Goal: Contribute content: Contribute content

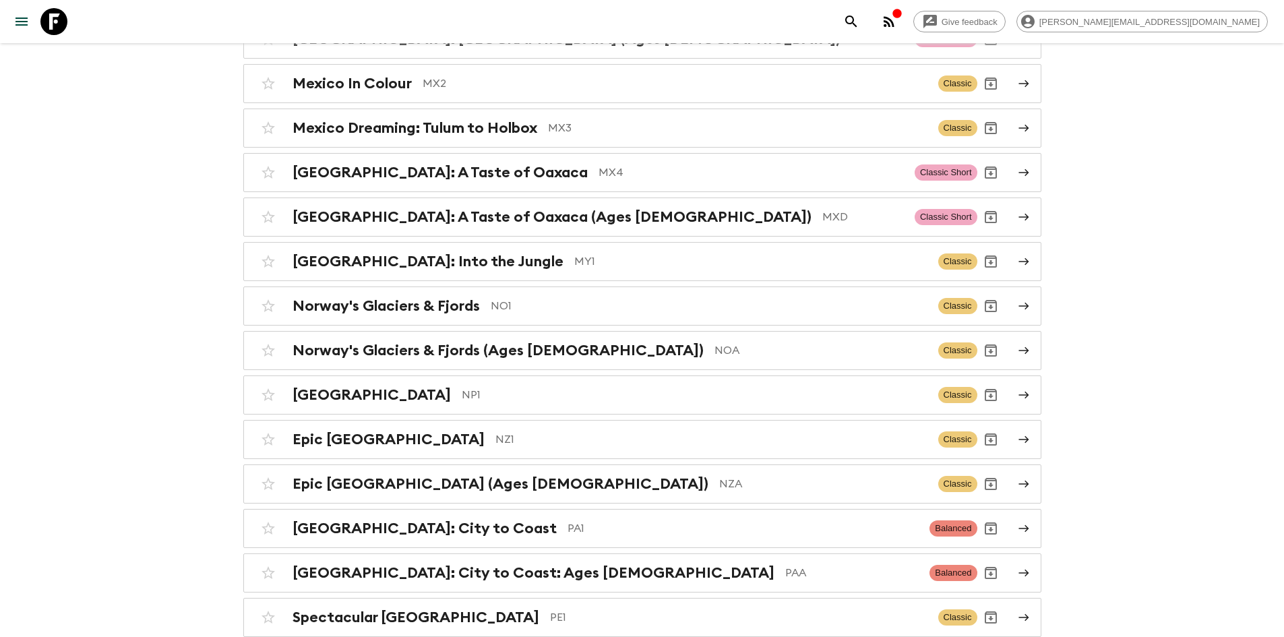
scroll to position [4116, 0]
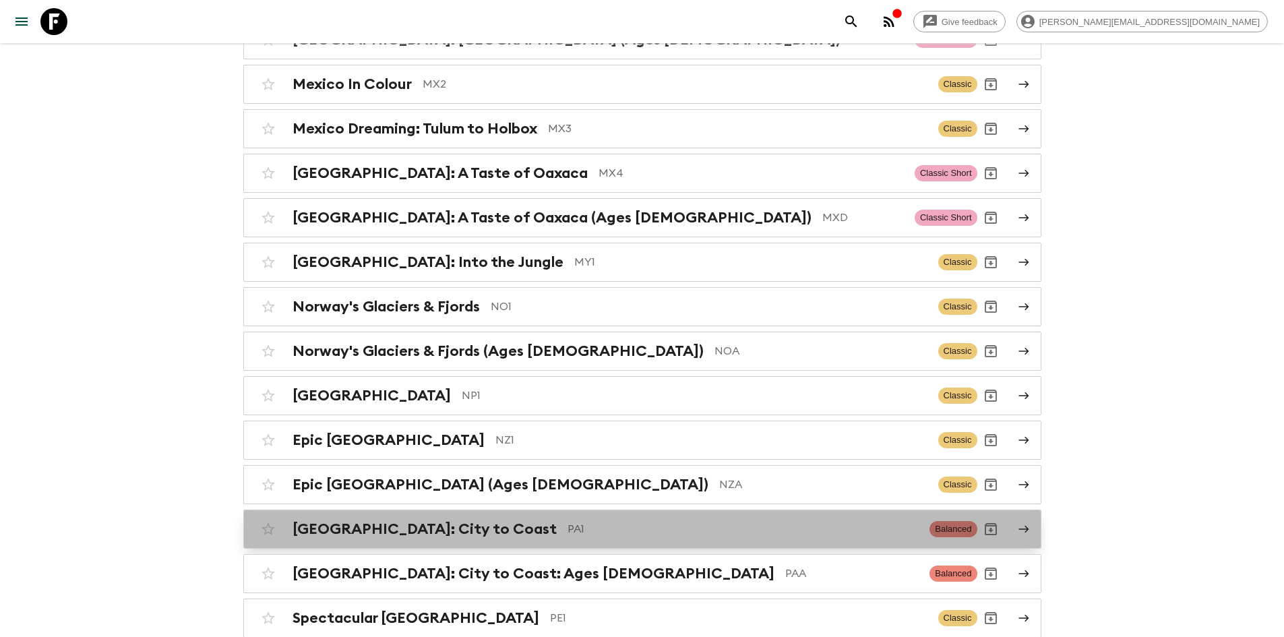
click at [567, 521] on p "PA1" at bounding box center [743, 529] width 352 height 16
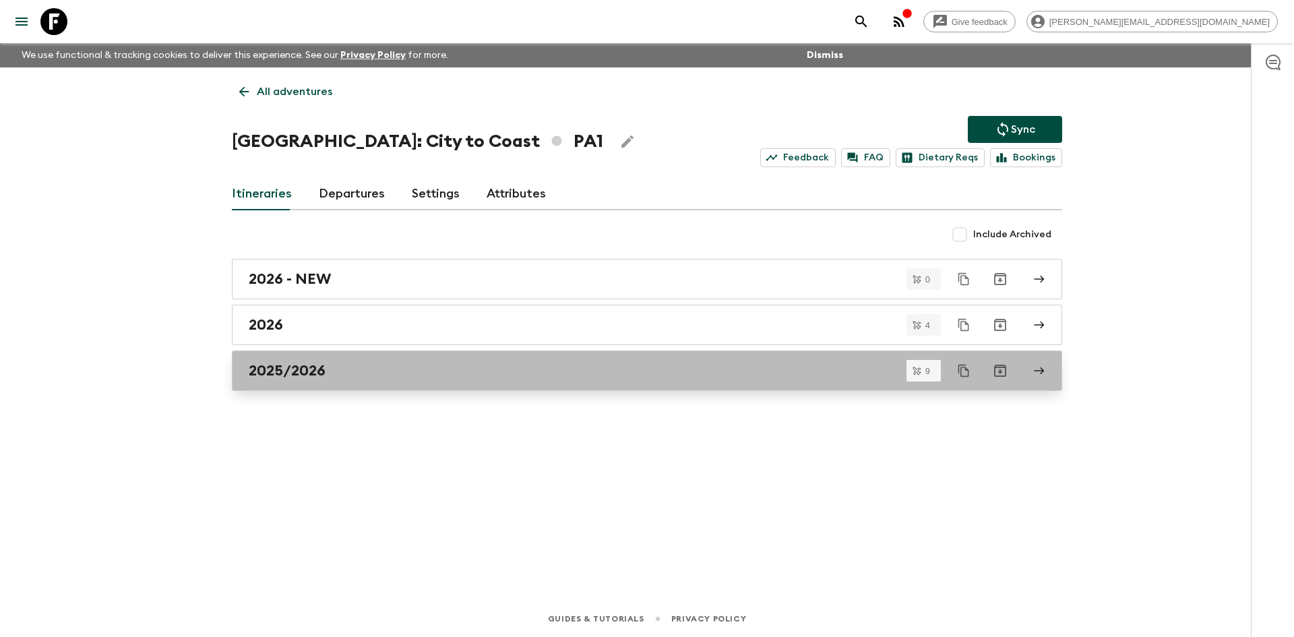
click at [397, 363] on div "2025/2026" at bounding box center [634, 371] width 771 height 18
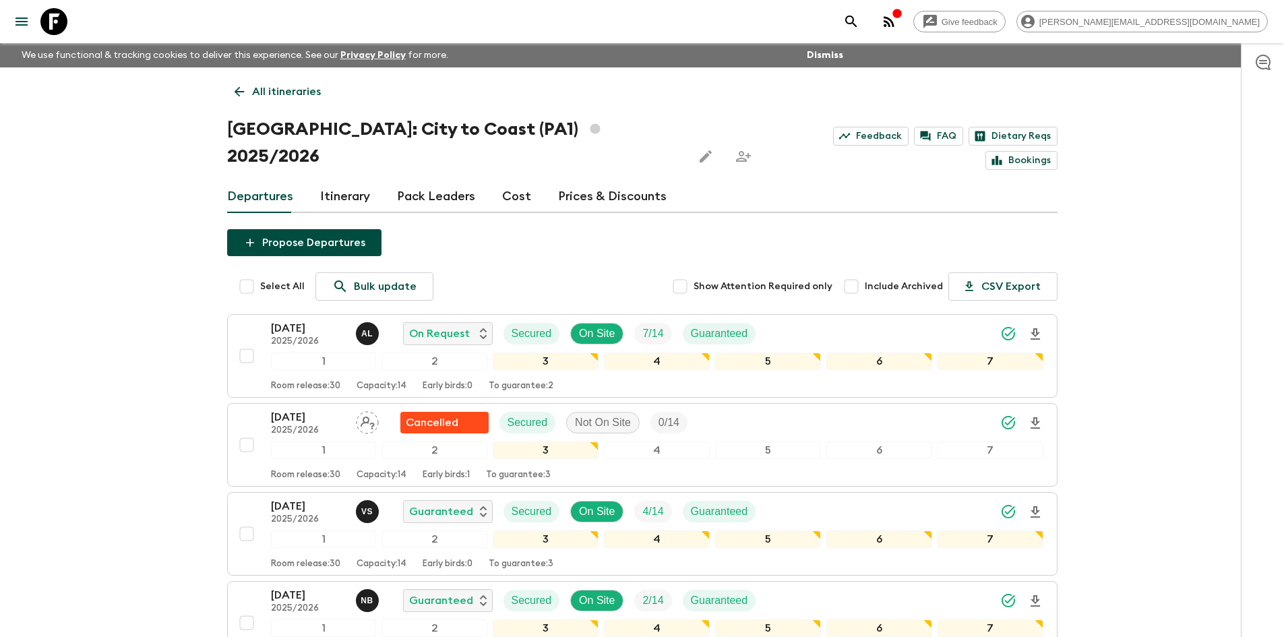
click at [340, 181] on link "Itinerary" at bounding box center [345, 197] width 50 height 32
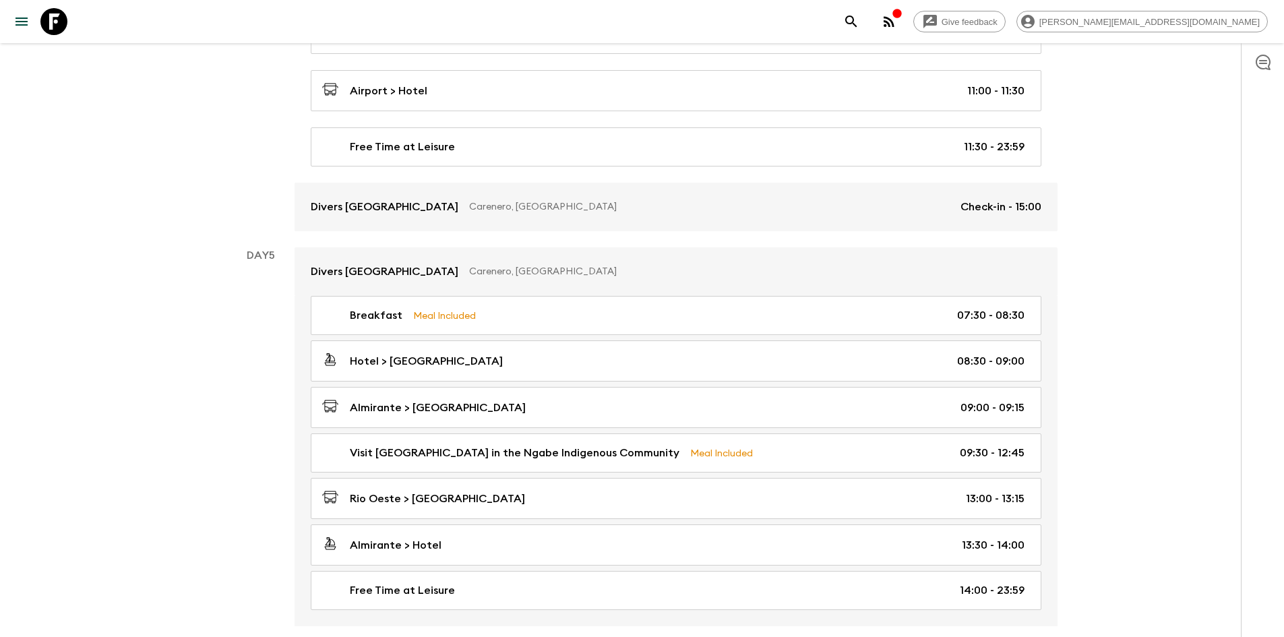
scroll to position [1704, 0]
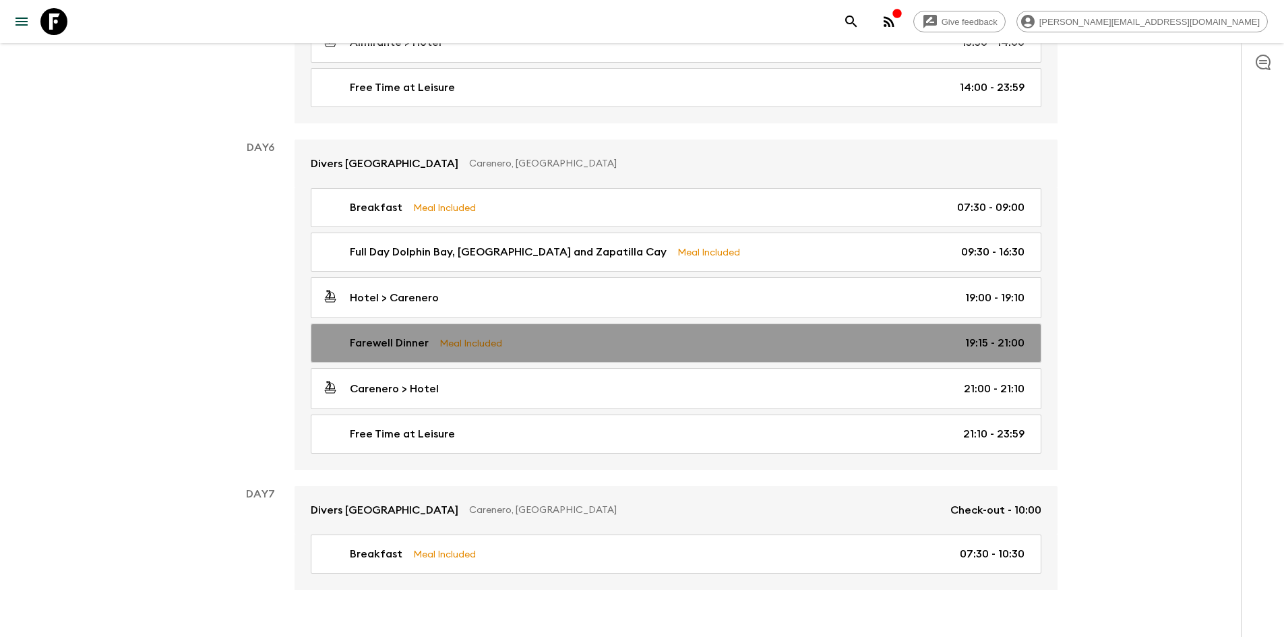
click at [545, 335] on div "Farewell Dinner Meal Included 19:15 - 21:00" at bounding box center [673, 343] width 702 height 16
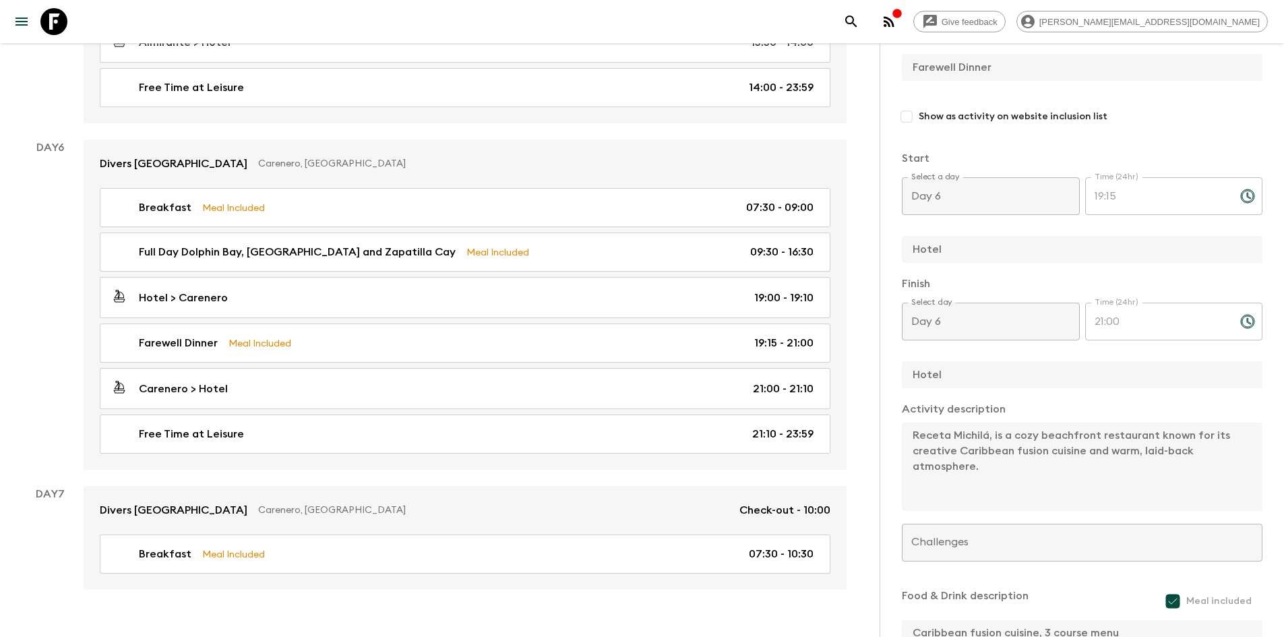
scroll to position [312, 0]
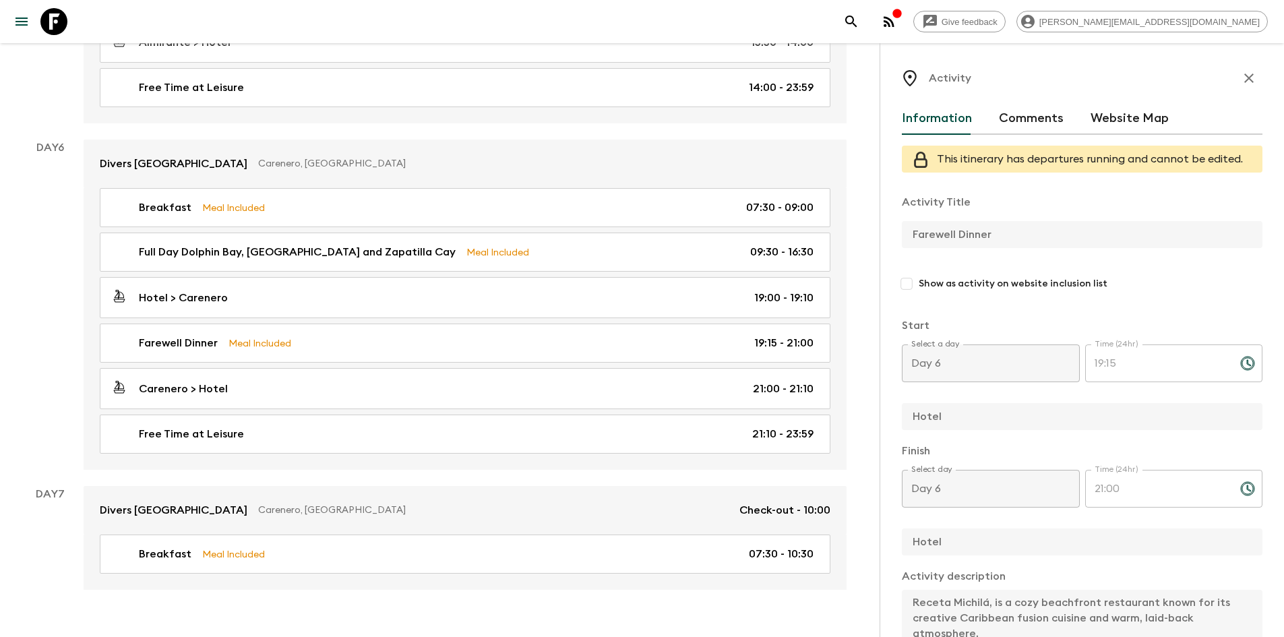
click at [1241, 77] on icon "button" at bounding box center [1249, 78] width 16 height 16
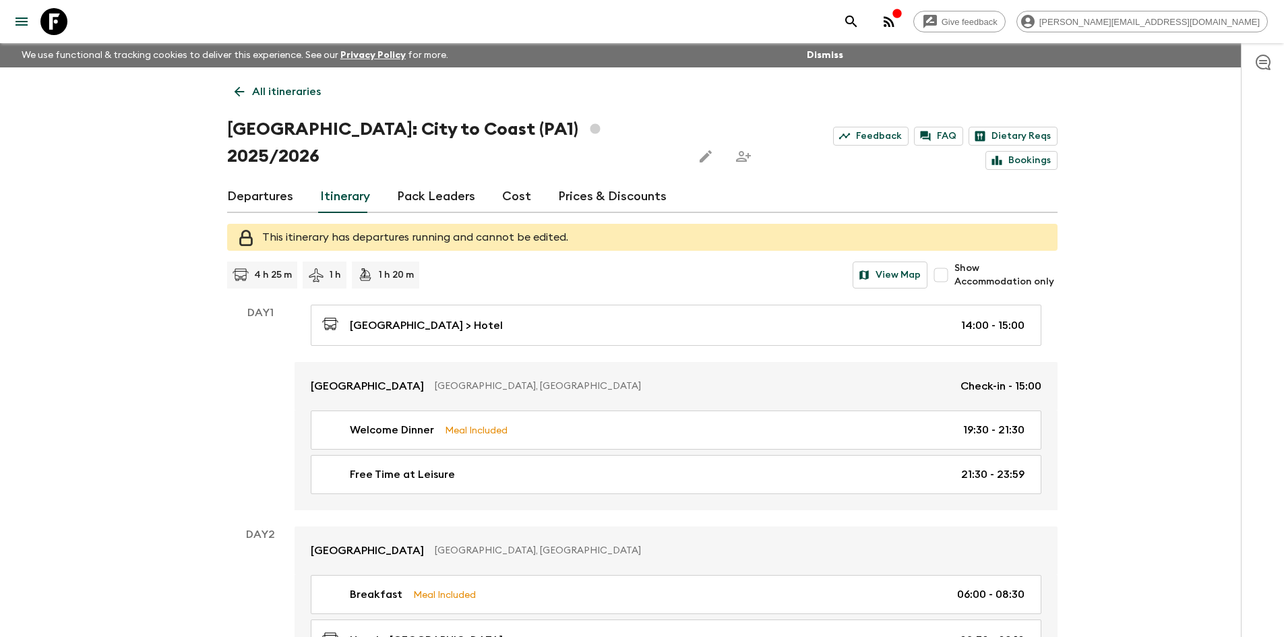
click at [271, 181] on link "Departures" at bounding box center [260, 197] width 66 height 32
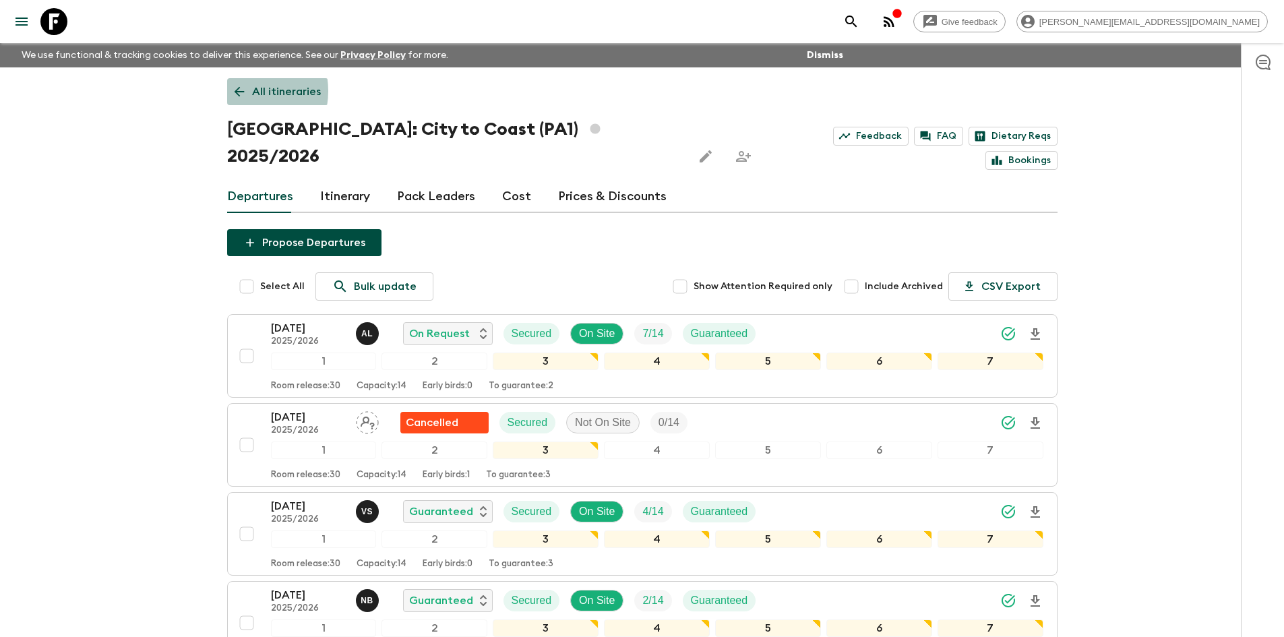
click at [242, 91] on icon at bounding box center [239, 91] width 15 height 15
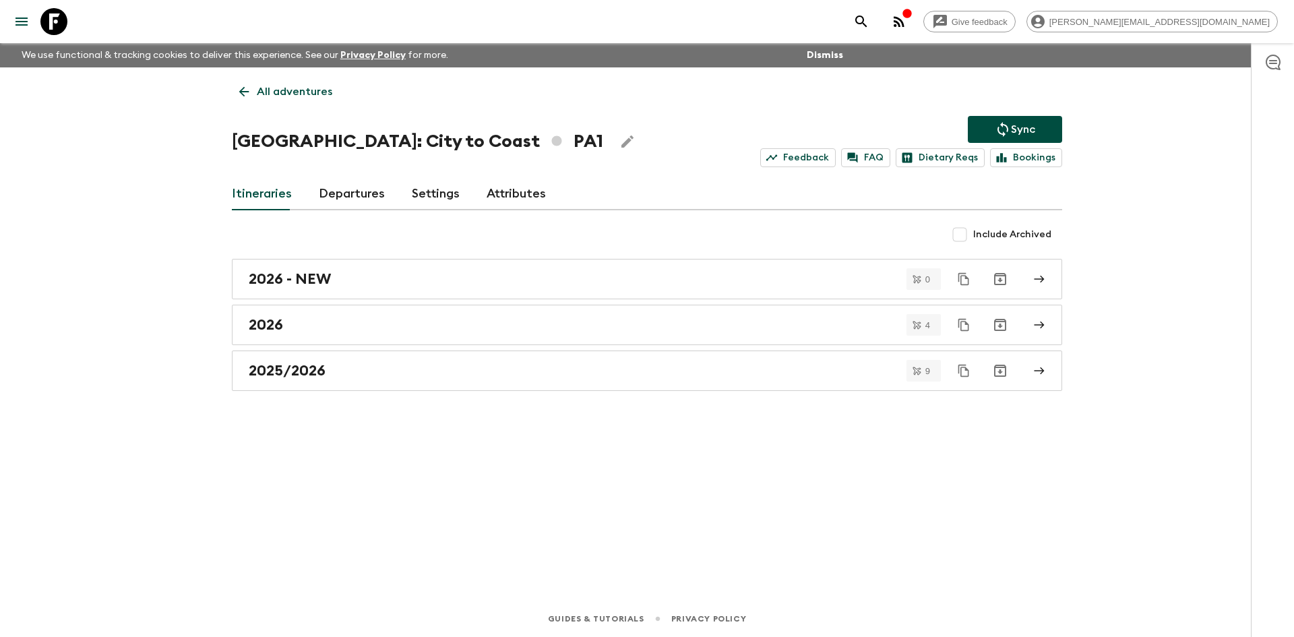
click at [367, 191] on link "Departures" at bounding box center [352, 194] width 66 height 32
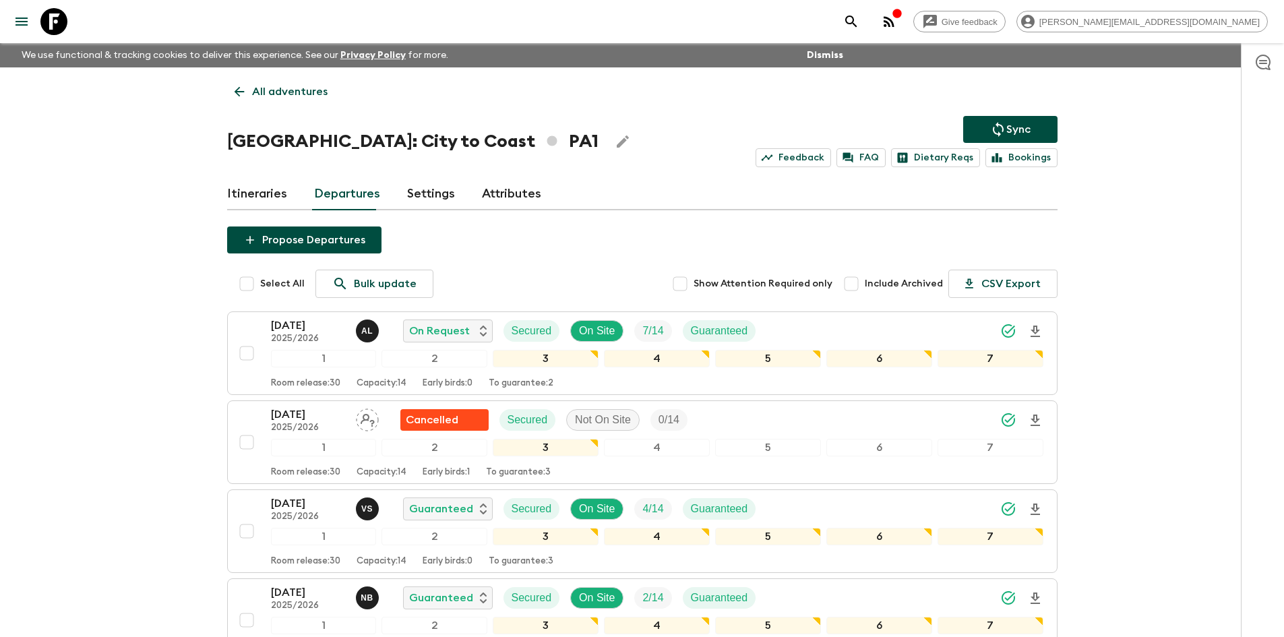
click at [278, 187] on link "Itineraries" at bounding box center [257, 194] width 60 height 32
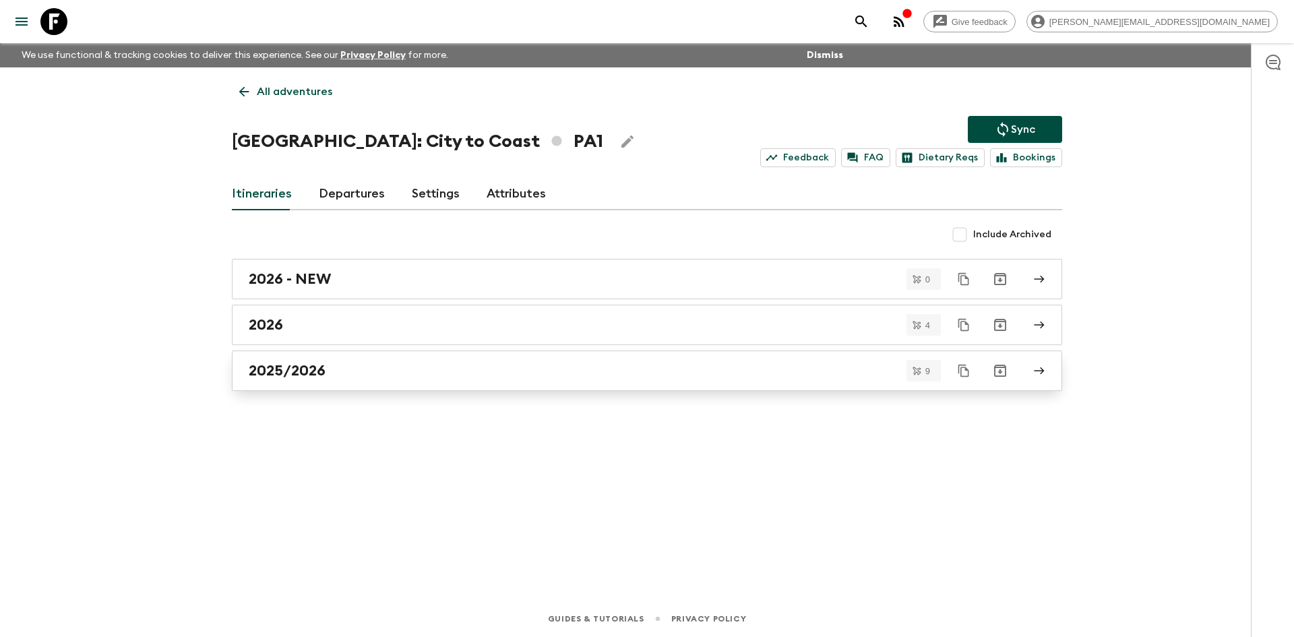
click at [300, 369] on h2 "2025/2026" at bounding box center [287, 371] width 77 height 18
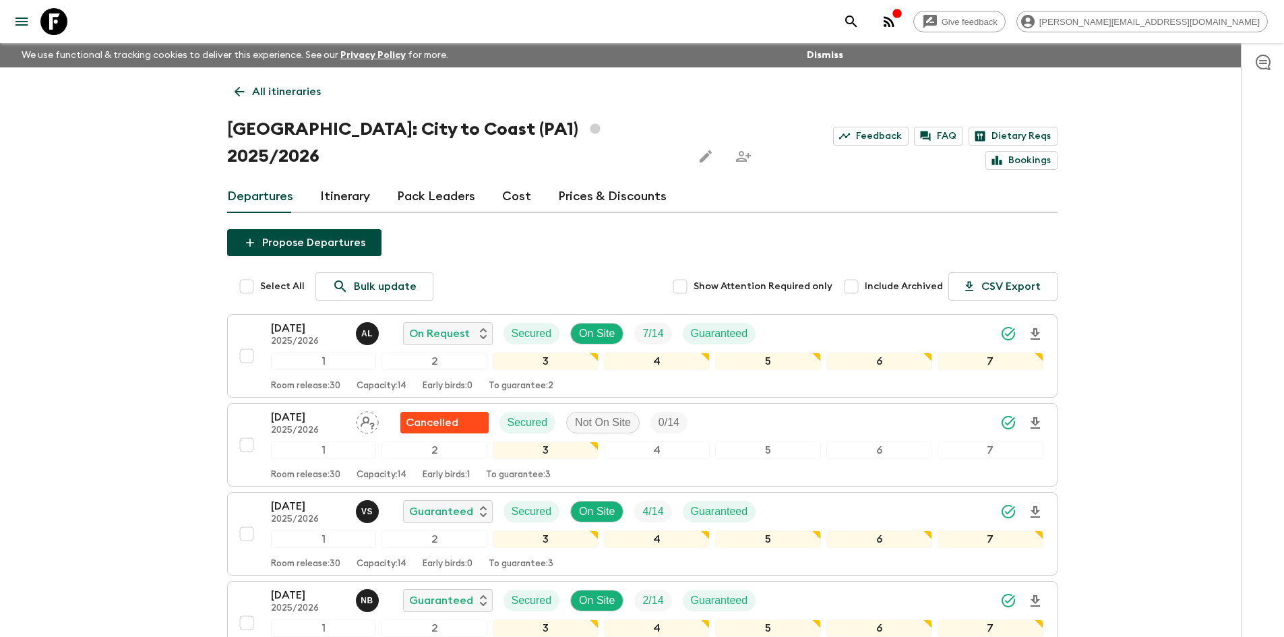
click at [232, 86] on icon at bounding box center [239, 91] width 15 height 15
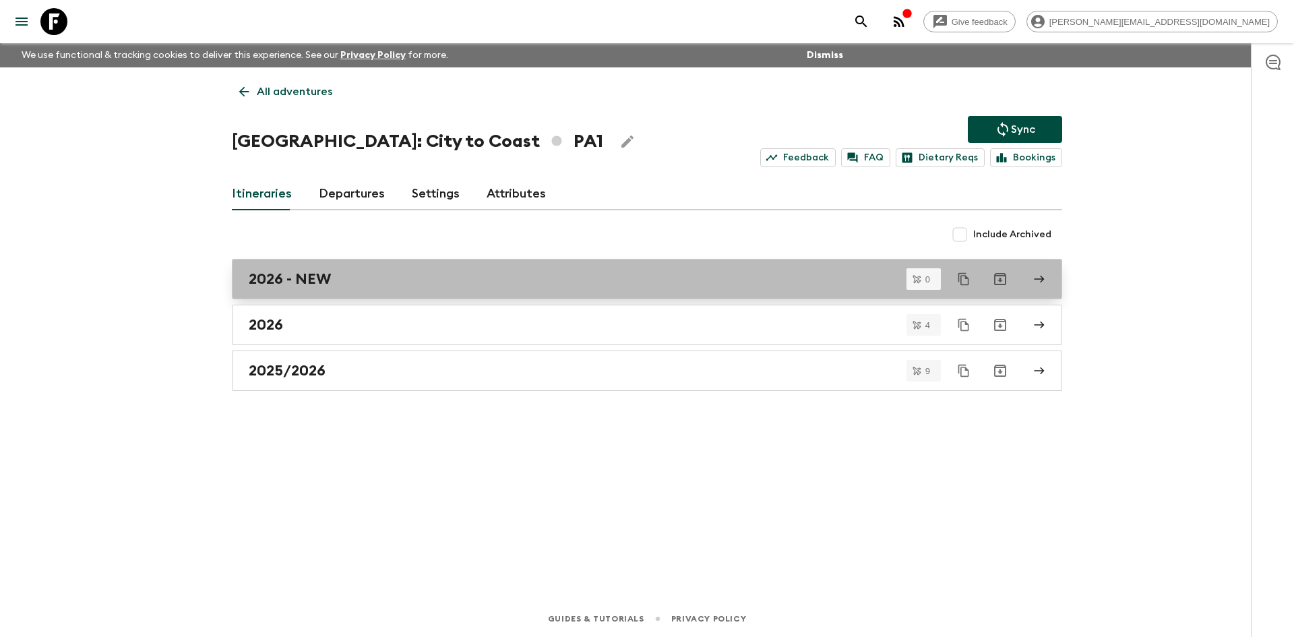
click at [289, 278] on h2 "2026 - NEW" at bounding box center [290, 279] width 82 height 18
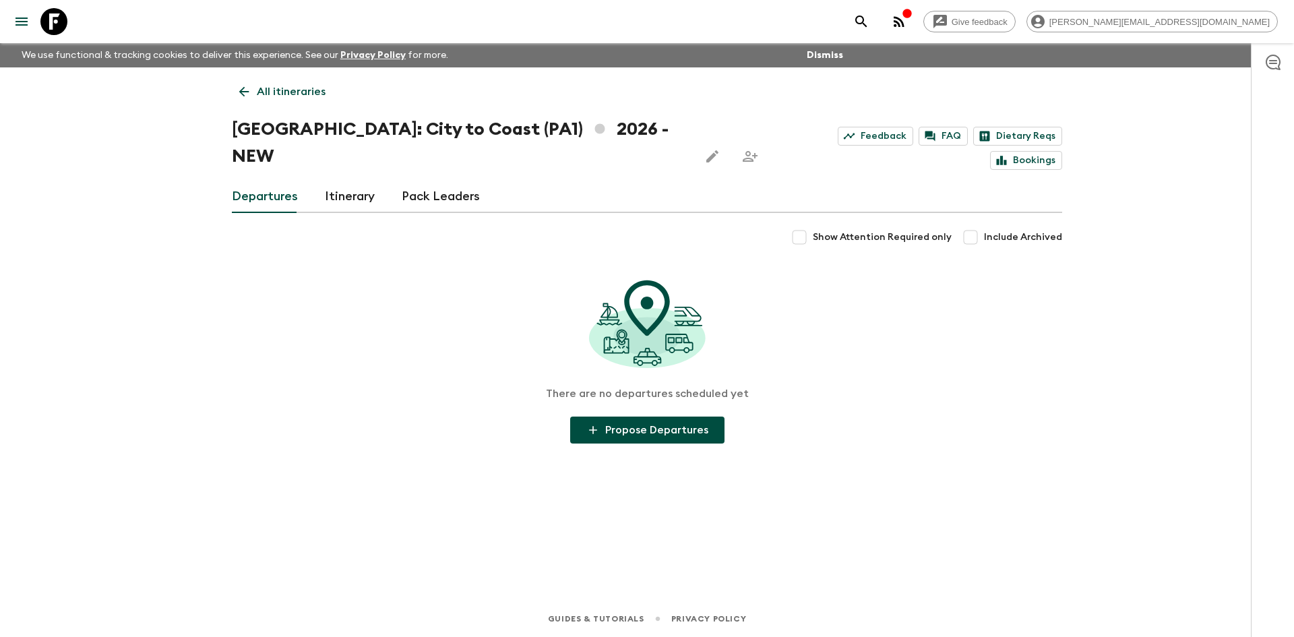
click at [342, 181] on link "Itinerary" at bounding box center [350, 197] width 50 height 32
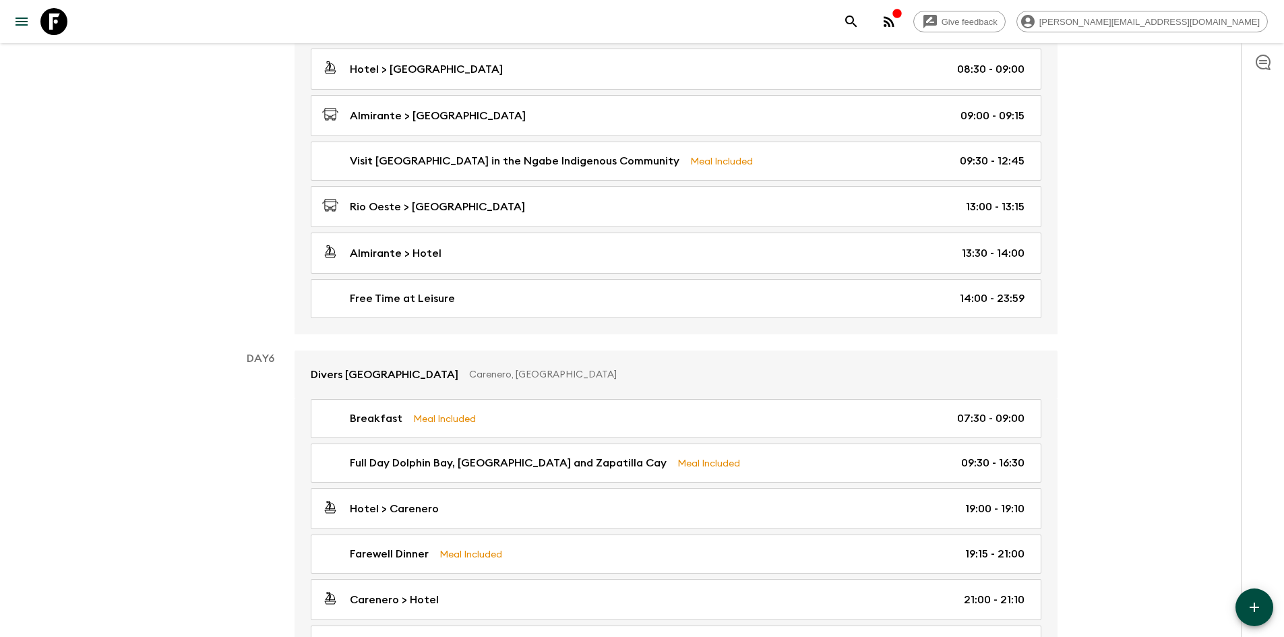
scroll to position [1667, 0]
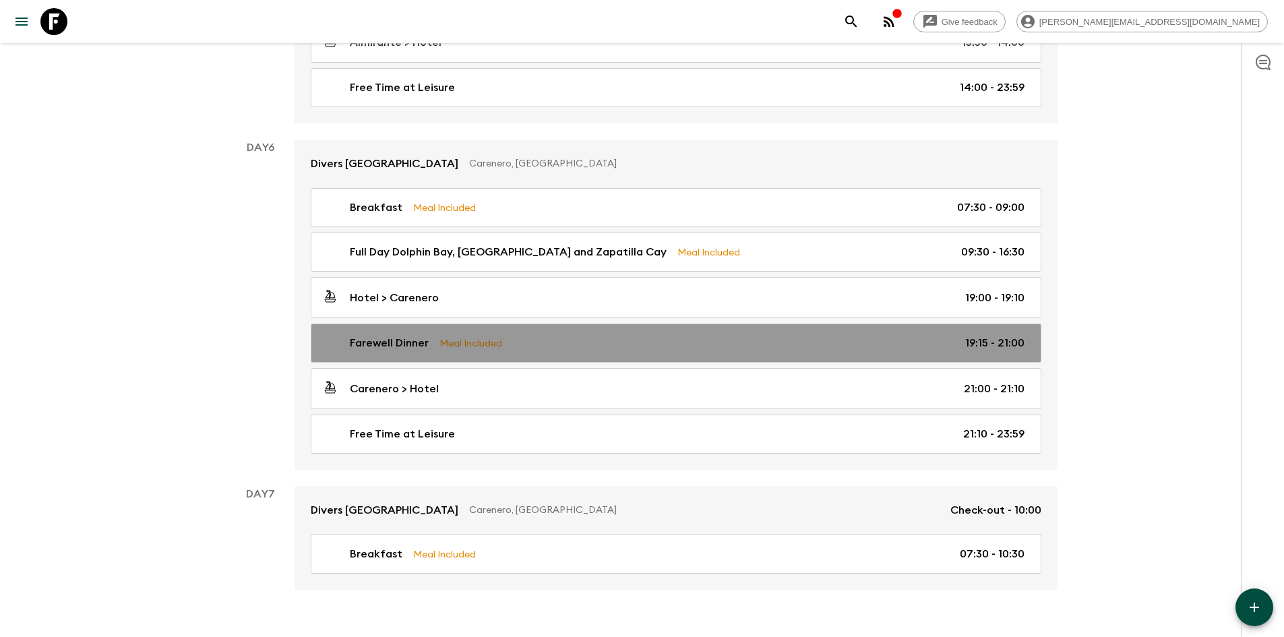
click at [475, 336] on p "Meal Included" at bounding box center [470, 343] width 63 height 15
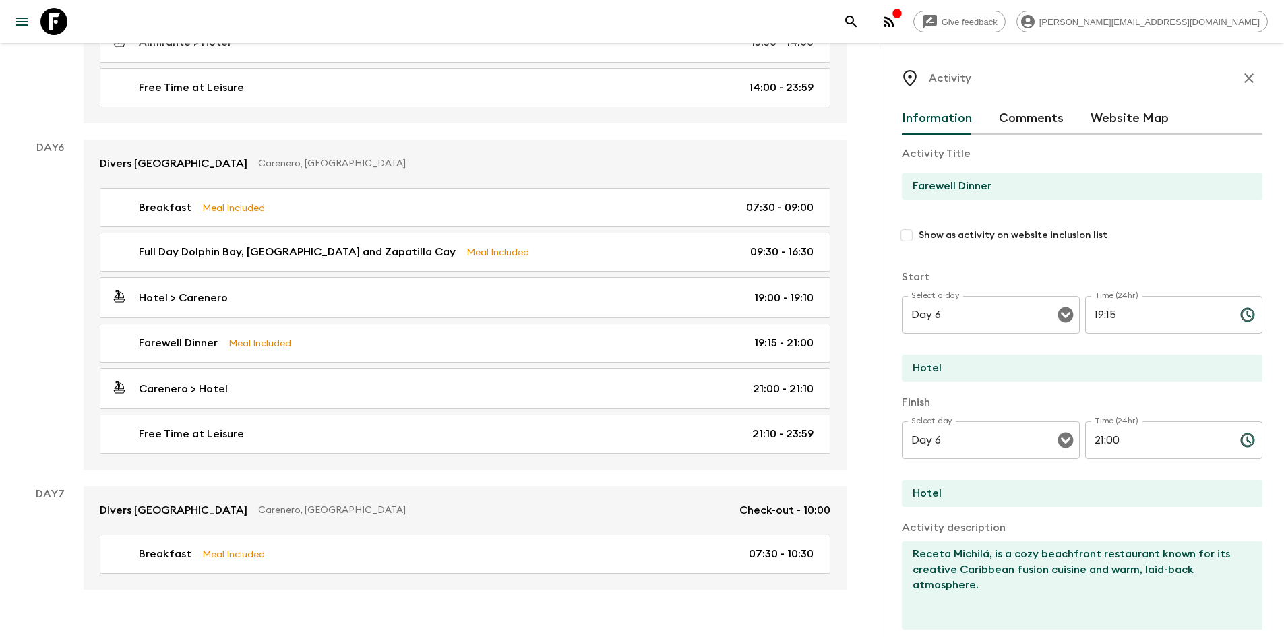
scroll to position [263, 0]
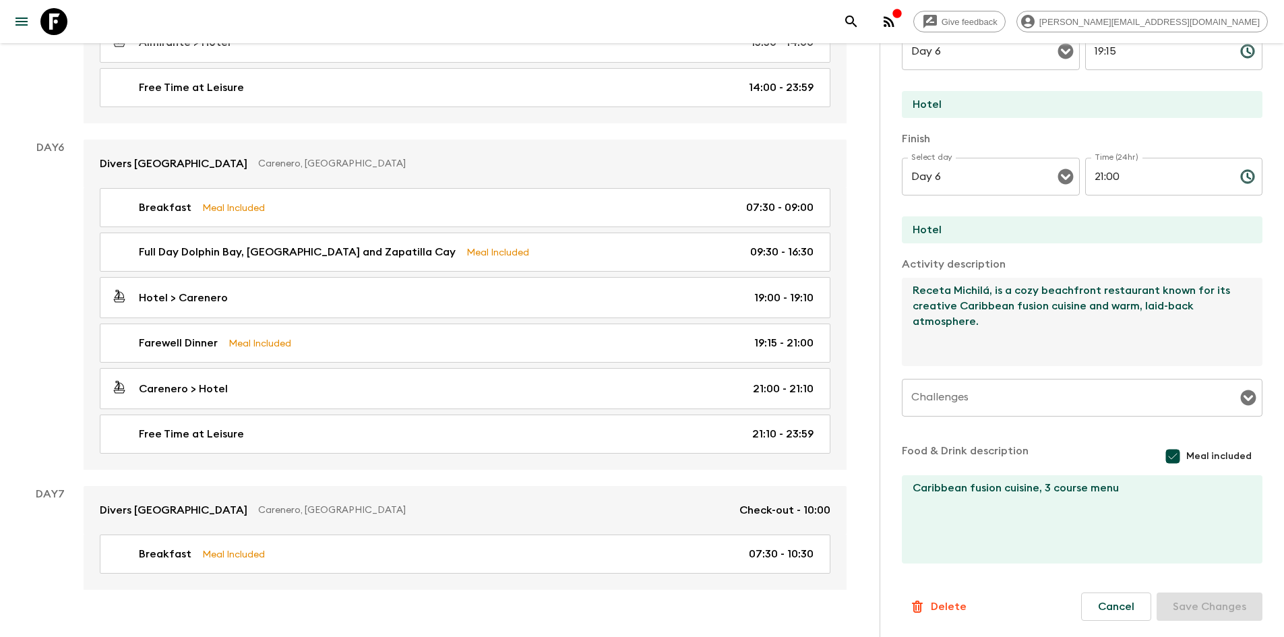
drag, startPoint x: 993, startPoint y: 336, endPoint x: 872, endPoint y: 254, distance: 146.2
paste textarea "Octo Caribbean Grill, known locally as Octo, is a vibrant and beloved Caribbean…"
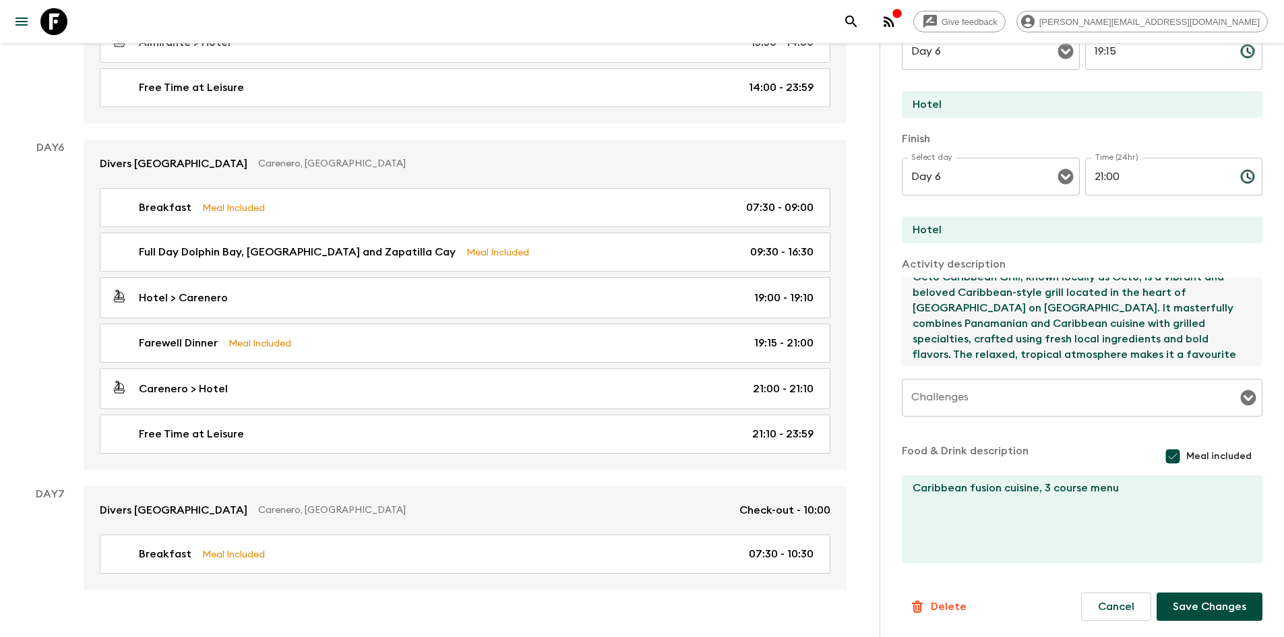
scroll to position [31, 0]
drag, startPoint x: 1100, startPoint y: 354, endPoint x: 1121, endPoint y: 336, distance: 27.7
click at [1121, 336] on textarea "Octo Caribbean Grill, known locally as Octo, is a vibrant and beloved Caribbean…" at bounding box center [1077, 322] width 350 height 88
click at [1107, 346] on textarea "Octo Caribbean Grill, known locally as Octo, is a vibrant and beloved Caribbean…" at bounding box center [1077, 322] width 350 height 88
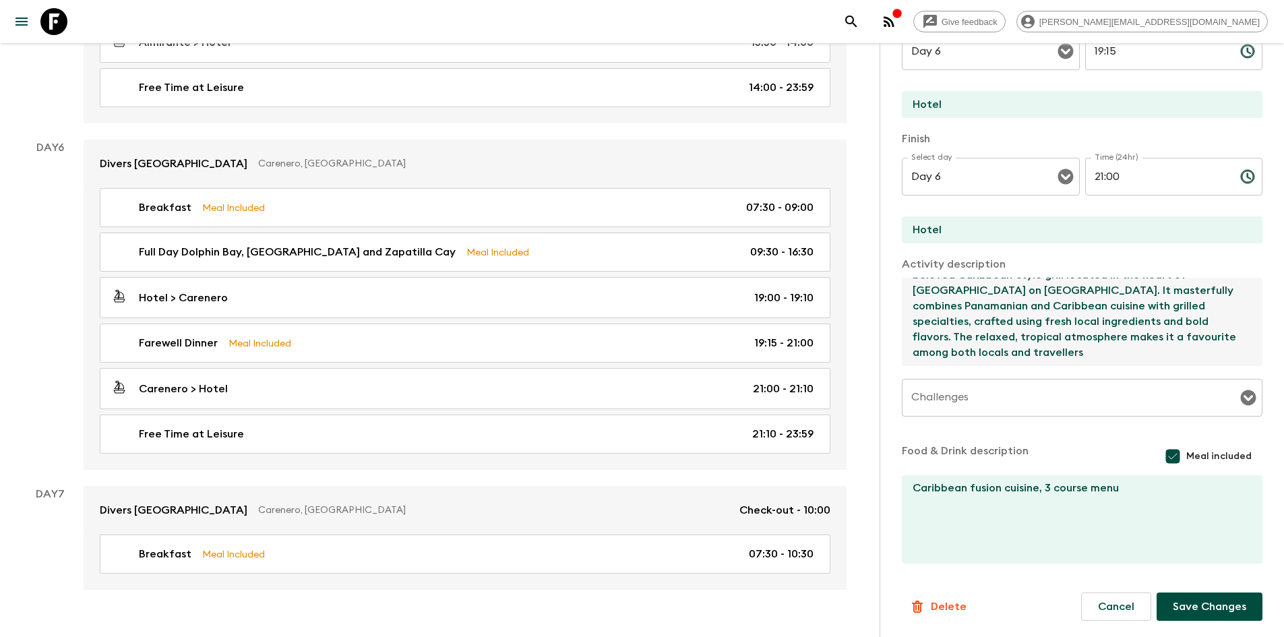
click at [1120, 342] on textarea "Octo Caribbean Grill, known locally as Octo, is a vibrant and beloved Caribbean…" at bounding box center [1077, 322] width 350 height 88
drag, startPoint x: 1161, startPoint y: 354, endPoint x: 868, endPoint y: 255, distance: 309.4
click at [1070, 323] on textarea "Octo Caribbean Grill, known locally as Octo, is a vibrant and beloved Caribbean…" at bounding box center [1077, 322] width 350 height 88
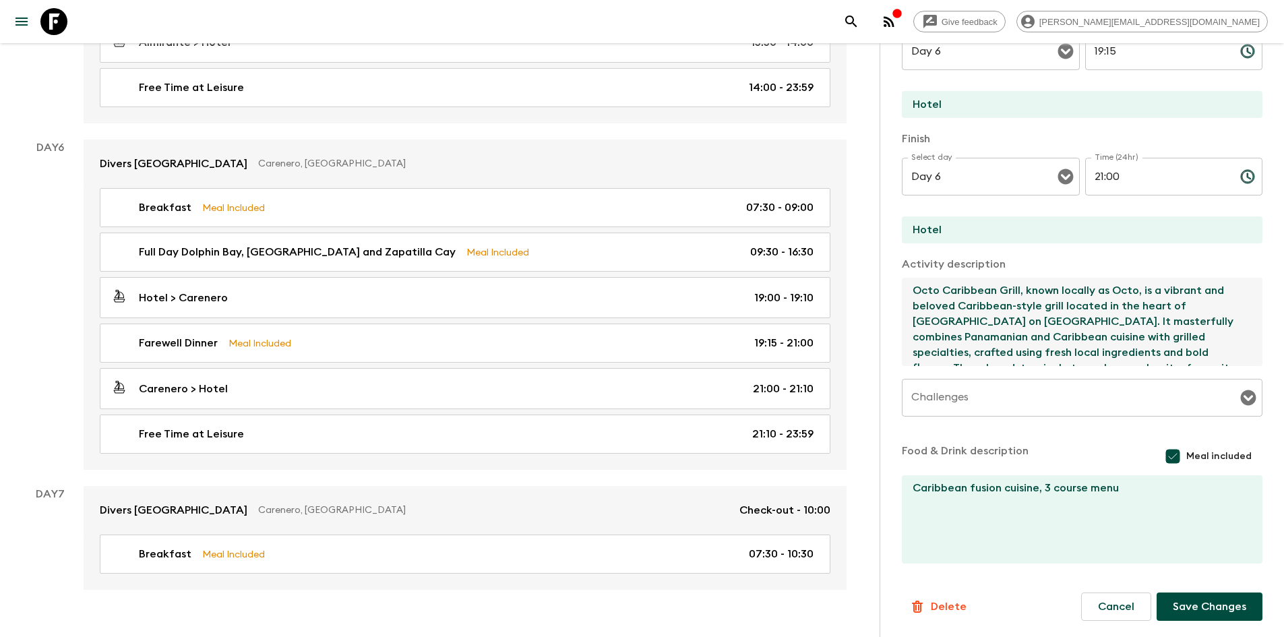
scroll to position [15, 0]
type textarea "Octo Caribbean Grill, known locally as Octo, is a vibrant and beloved Caribbean…"
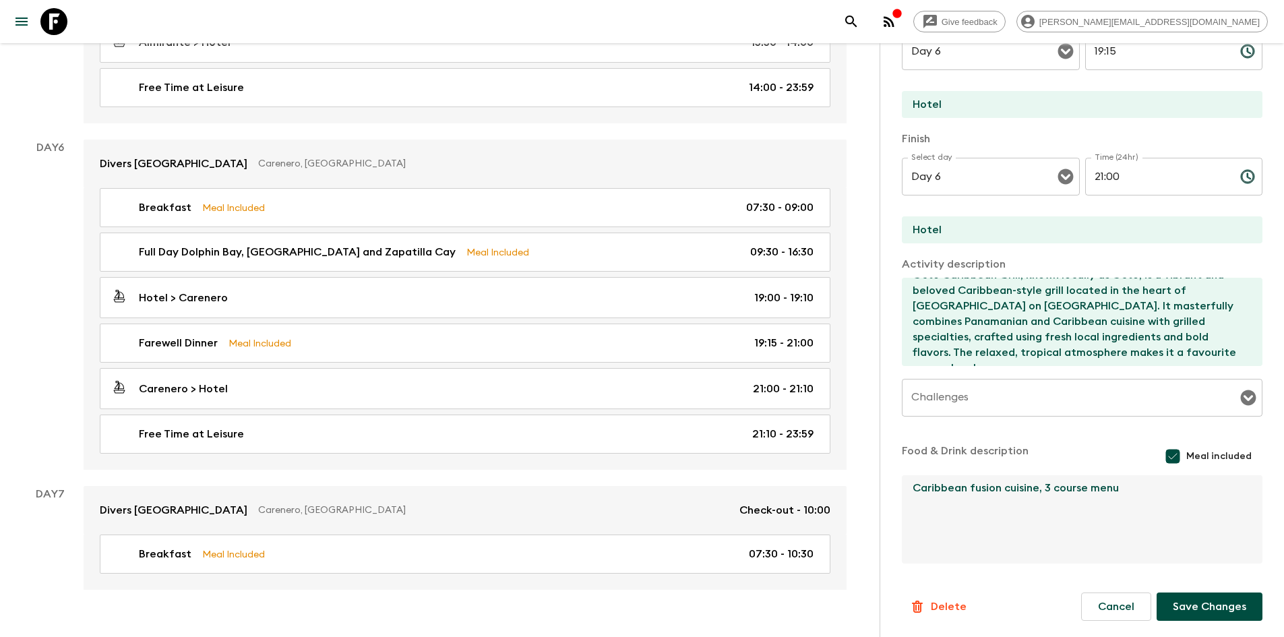
drag, startPoint x: 1127, startPoint y: 493, endPoint x: 1039, endPoint y: 489, distance: 88.4
click at [1039, 489] on textarea "Caribbean fusion cuisine, 3 course menu" at bounding box center [1077, 519] width 350 height 88
type textarea "Caribbean fusion cuisine"
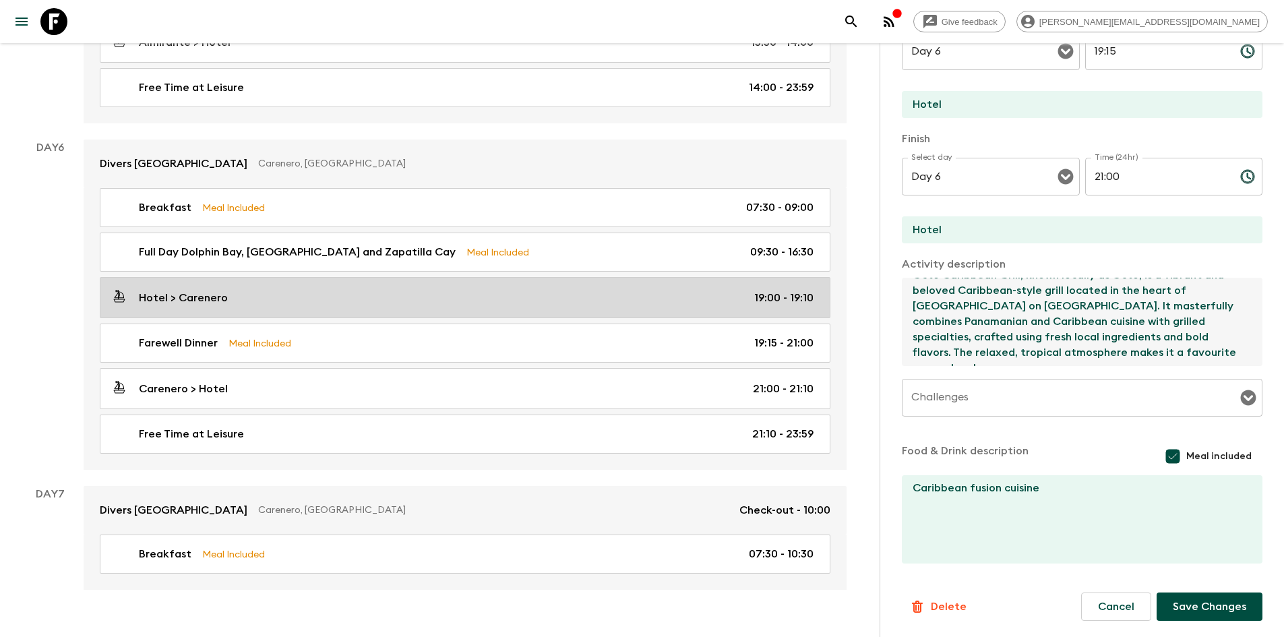
scroll to position [0, 0]
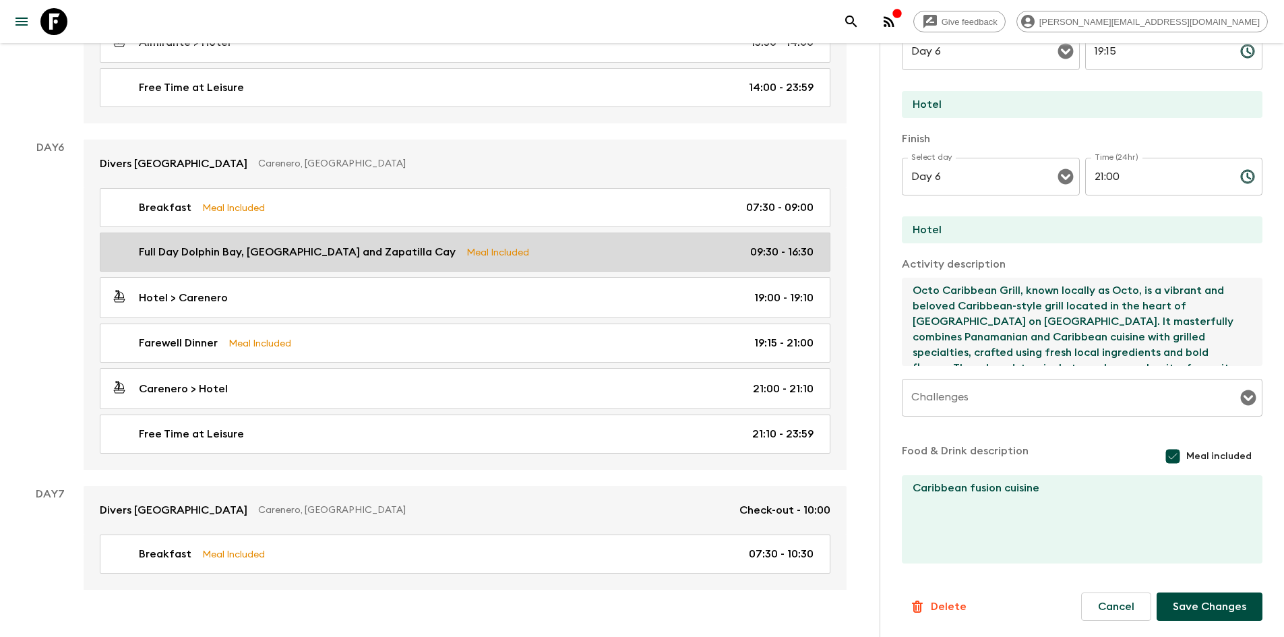
drag, startPoint x: 1169, startPoint y: 351, endPoint x: 817, endPoint y: 228, distance: 372.5
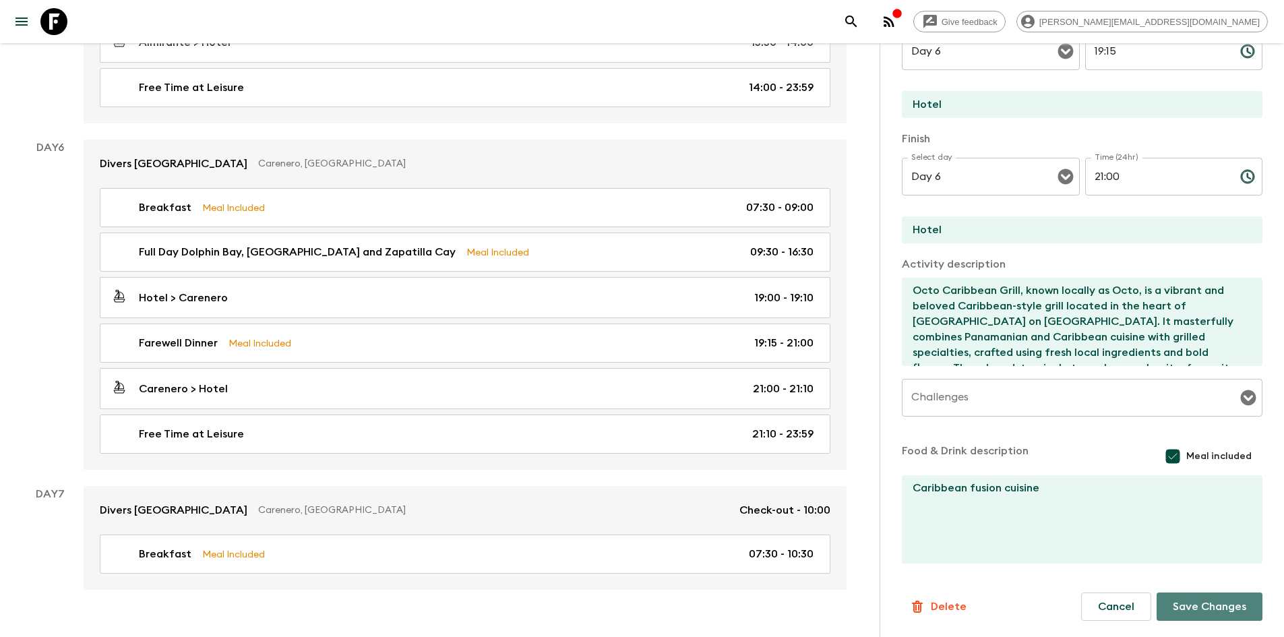
click at [1195, 602] on button "Save Changes" at bounding box center [1209, 606] width 106 height 28
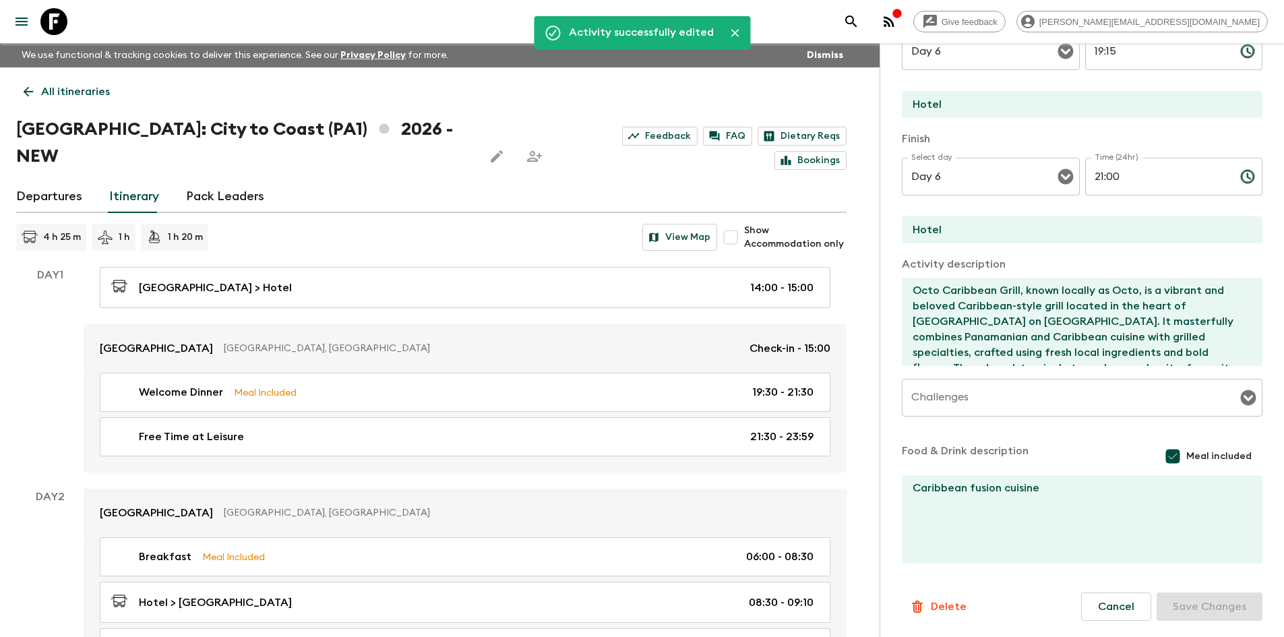
click at [26, 90] on icon at bounding box center [29, 92] width 10 height 10
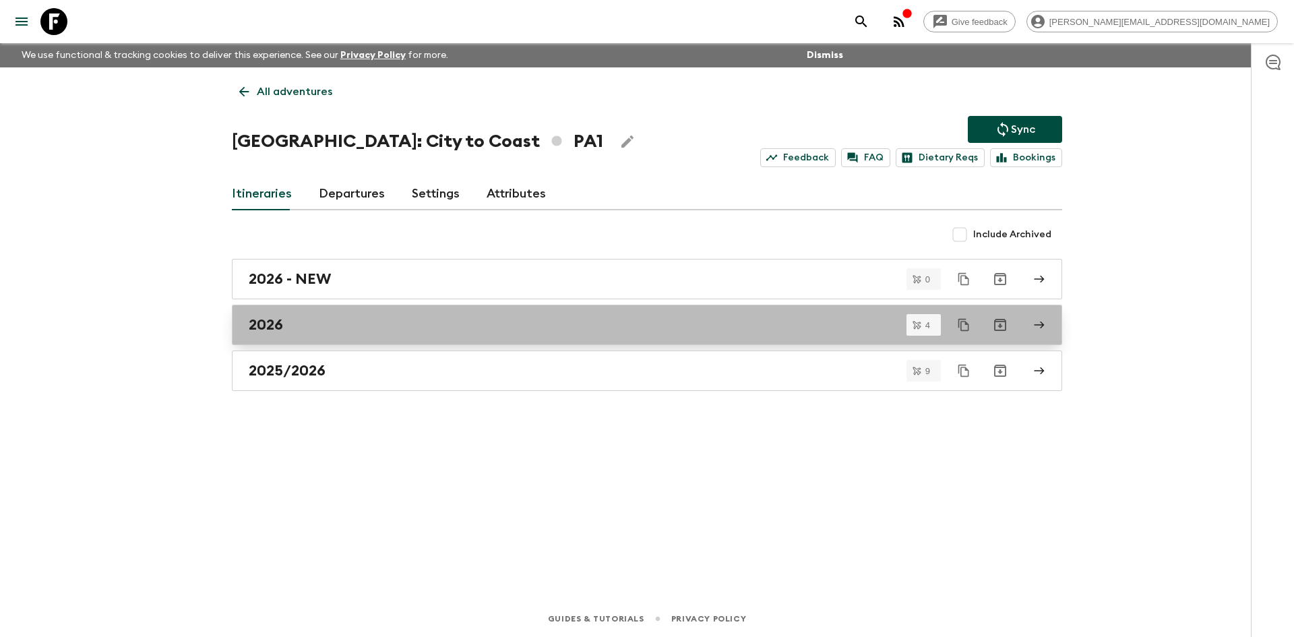
click at [278, 316] on h2 "2026" at bounding box center [266, 325] width 34 height 18
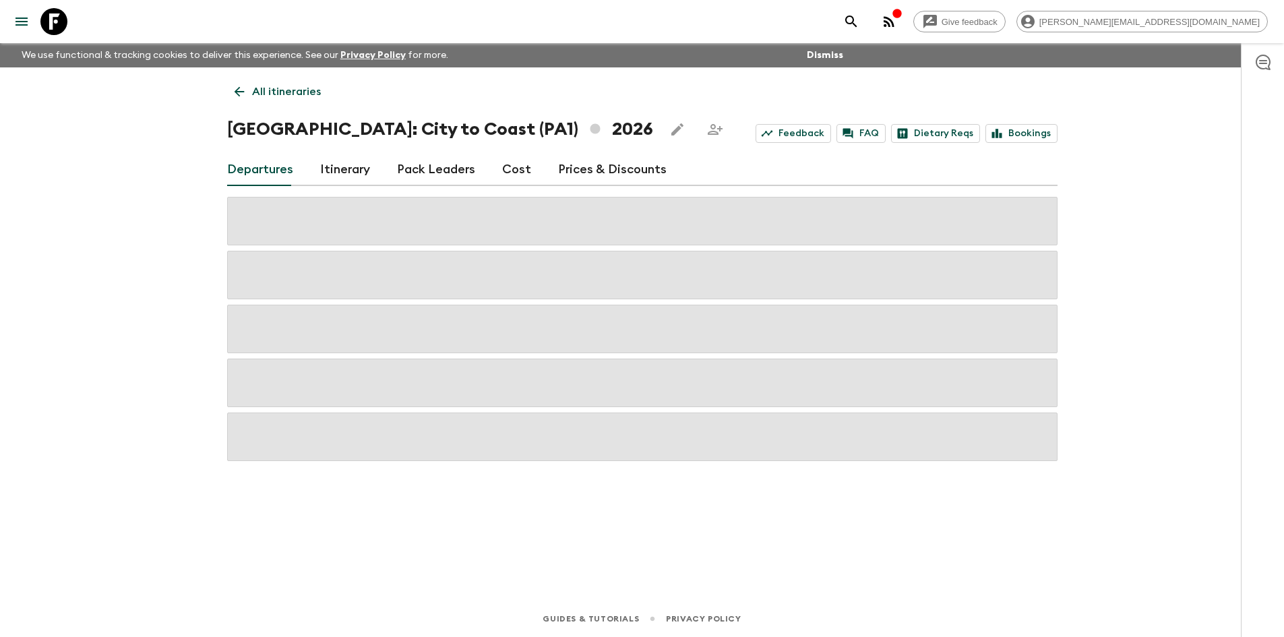
click at [346, 169] on link "Itinerary" at bounding box center [345, 170] width 50 height 32
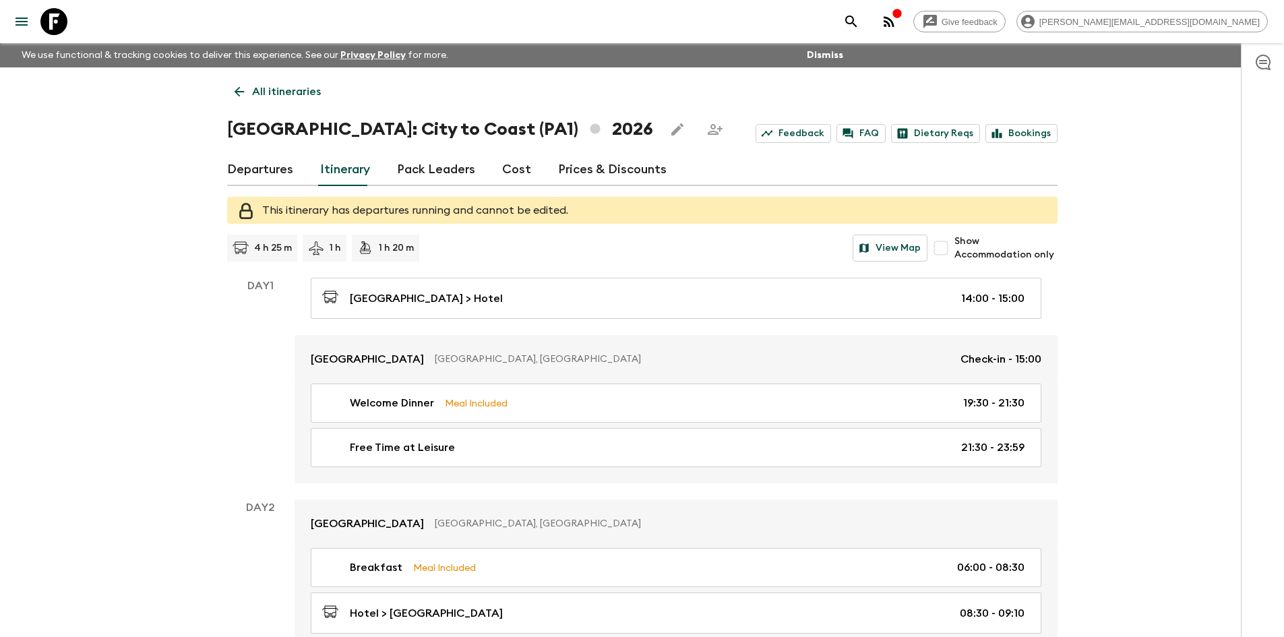
click at [259, 89] on p "All itineraries" at bounding box center [286, 92] width 69 height 16
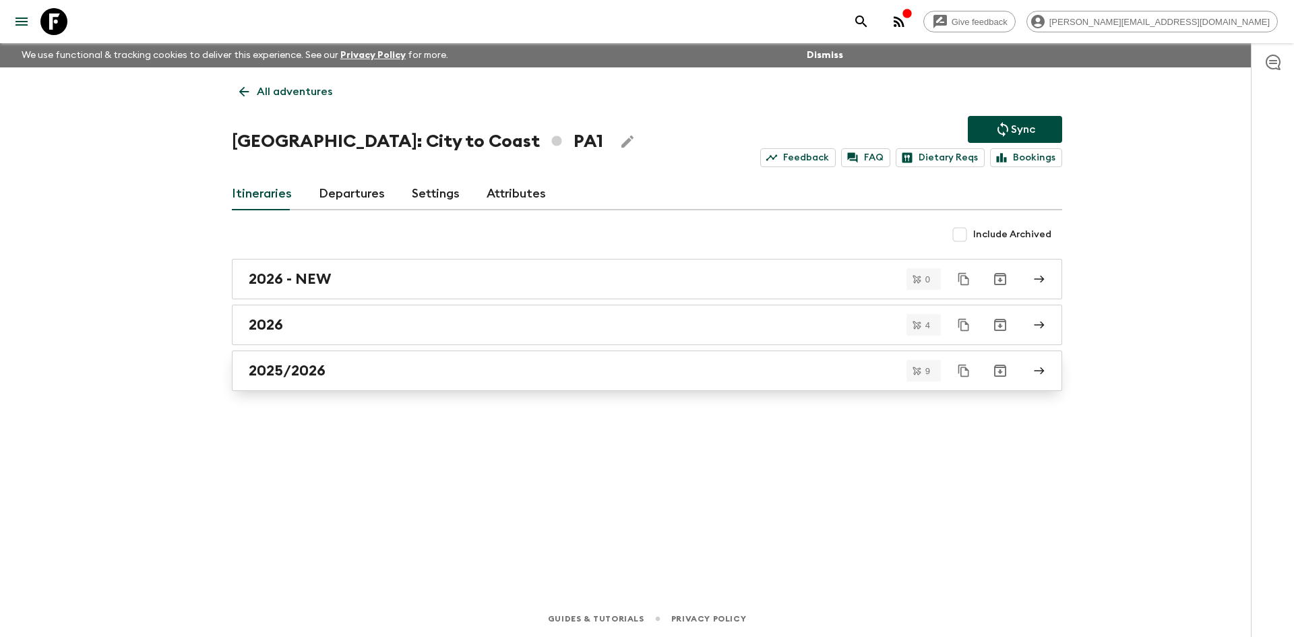
click at [274, 371] on h2 "2025/2026" at bounding box center [287, 371] width 77 height 18
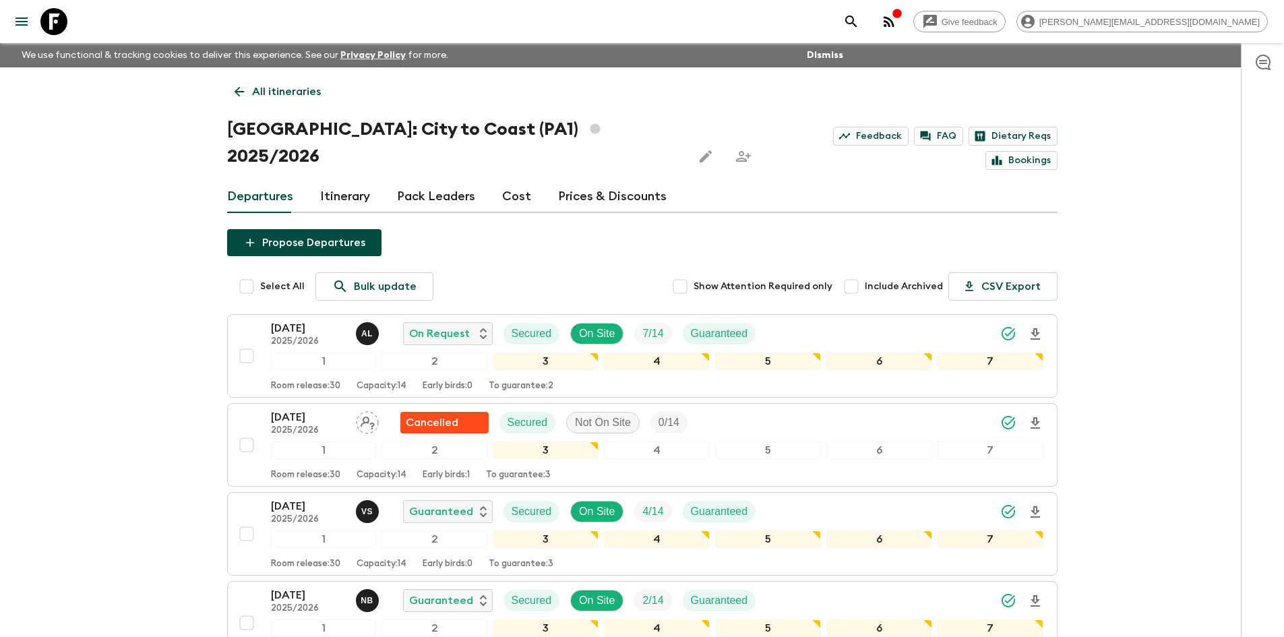
click at [328, 181] on link "Itinerary" at bounding box center [345, 197] width 50 height 32
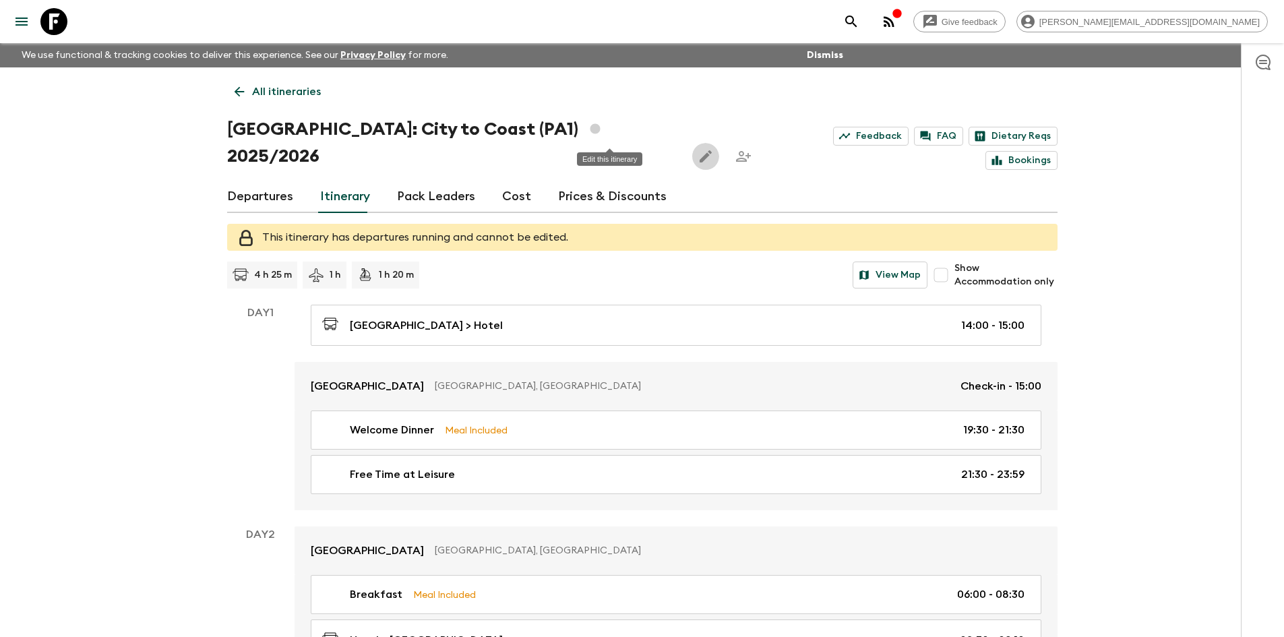
click at [697, 148] on icon "Edit this itinerary" at bounding box center [705, 156] width 16 height 16
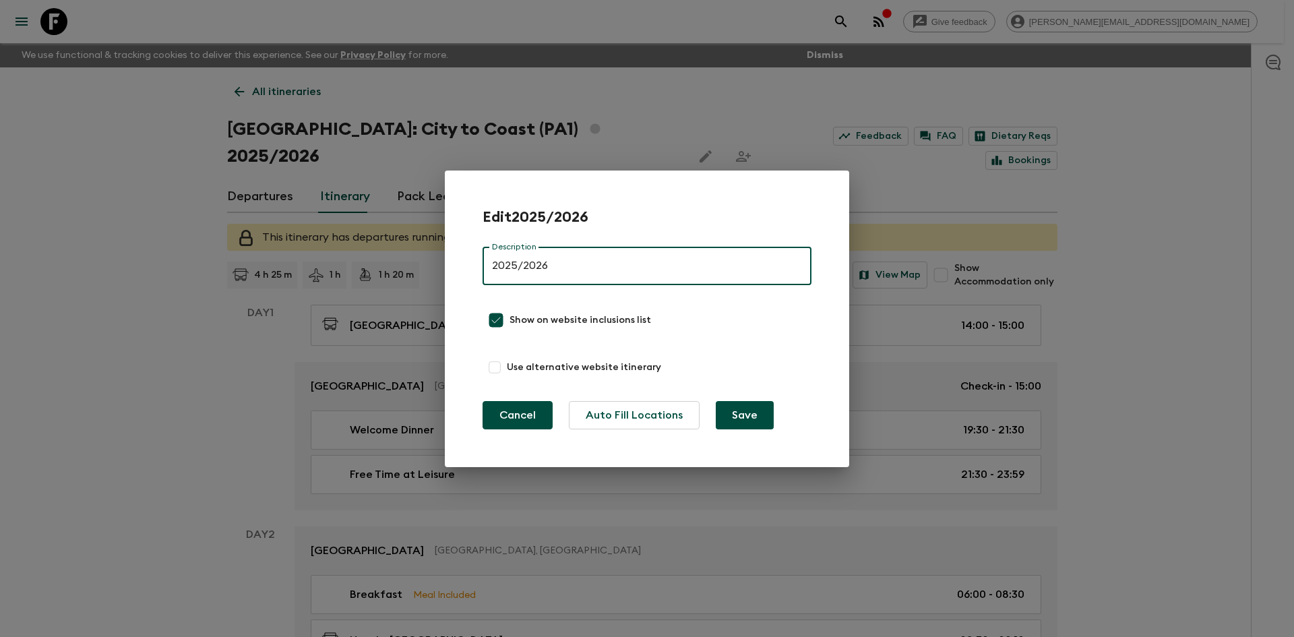
click at [527, 413] on button "Cancel" at bounding box center [518, 415] width 70 height 28
